Goal: Register for event/course

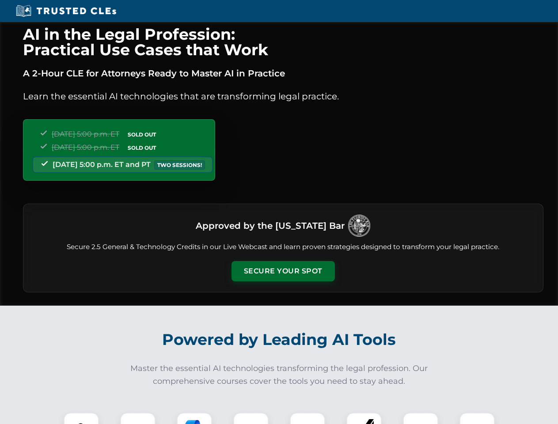
click at [283, 271] on button "Secure Your Spot" at bounding box center [283, 271] width 103 height 20
click at [81, 418] on img at bounding box center [81, 431] width 26 height 26
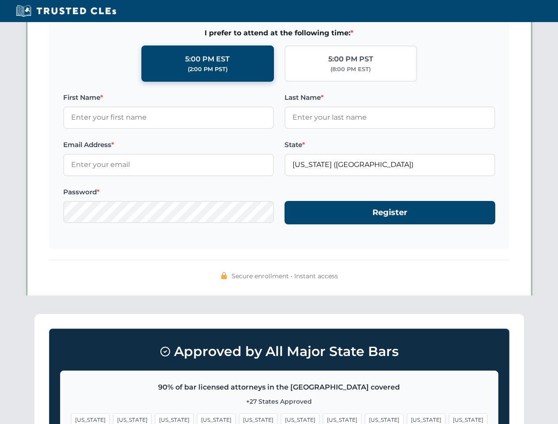
click at [323, 418] on span "[US_STATE]" at bounding box center [342, 420] width 38 height 13
click at [407, 418] on span "[US_STATE]" at bounding box center [426, 420] width 38 height 13
